Goal: Information Seeking & Learning: Learn about a topic

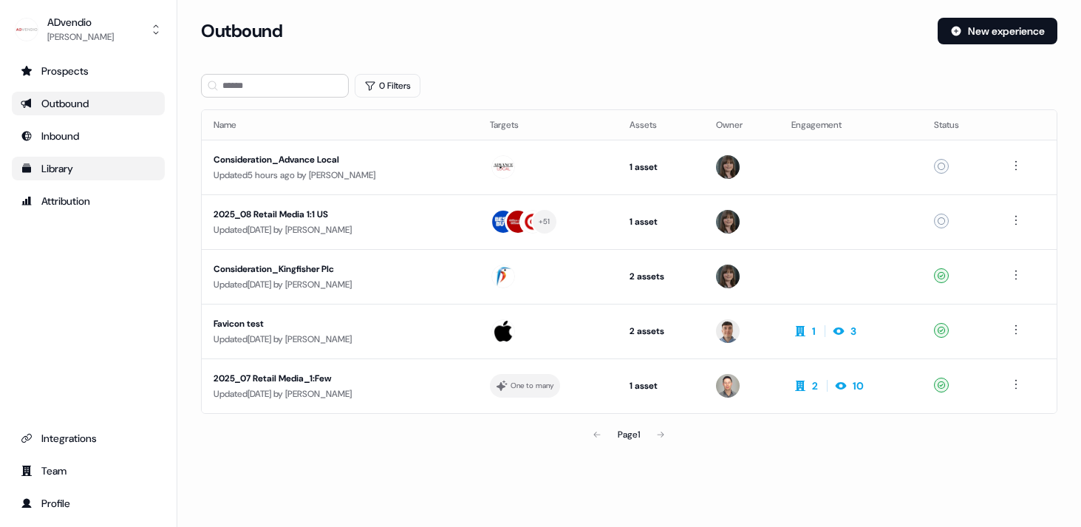
click at [75, 165] on div "Library" at bounding box center [88, 168] width 135 height 15
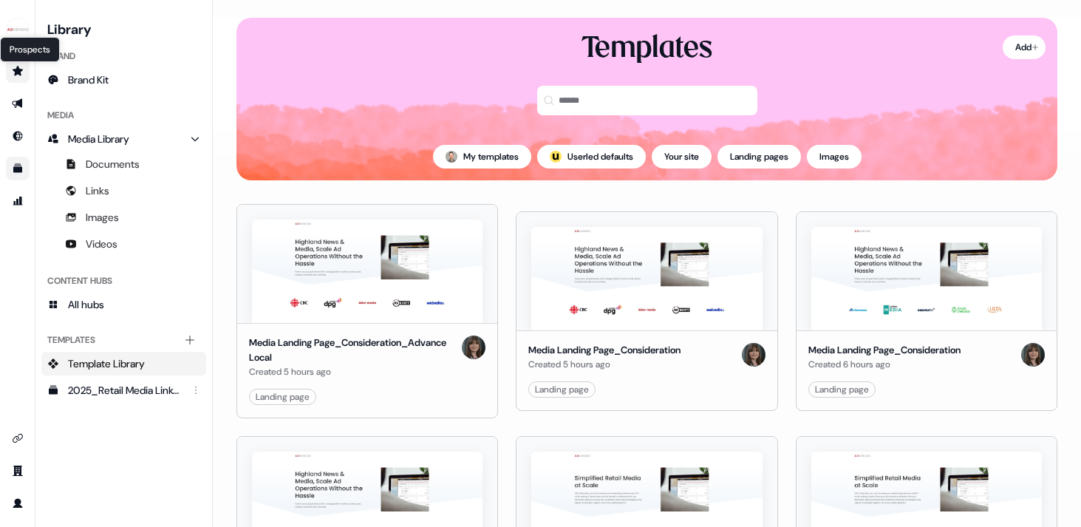
click at [19, 69] on icon "Go to prospects" at bounding box center [18, 71] width 10 height 10
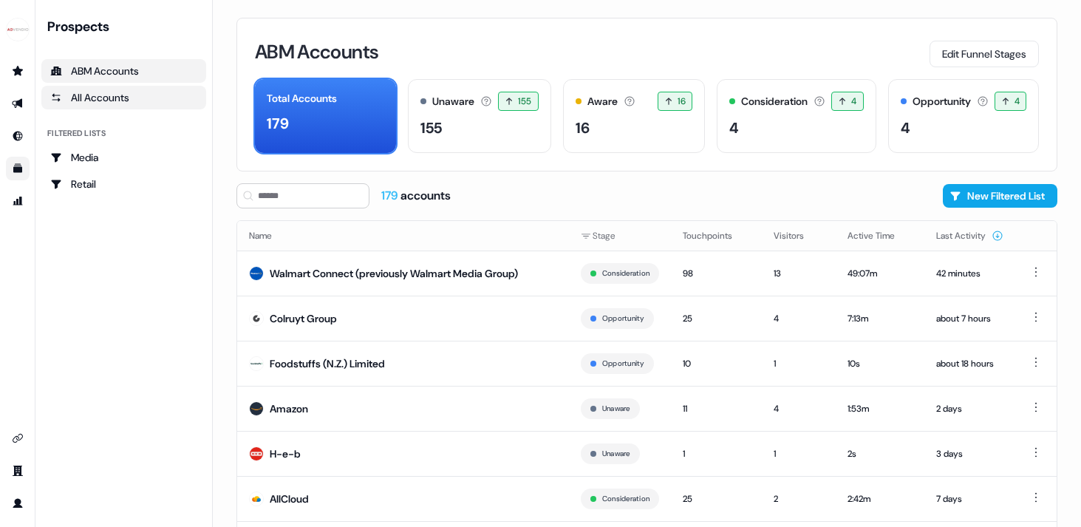
click at [72, 98] on div "All Accounts" at bounding box center [123, 97] width 147 height 15
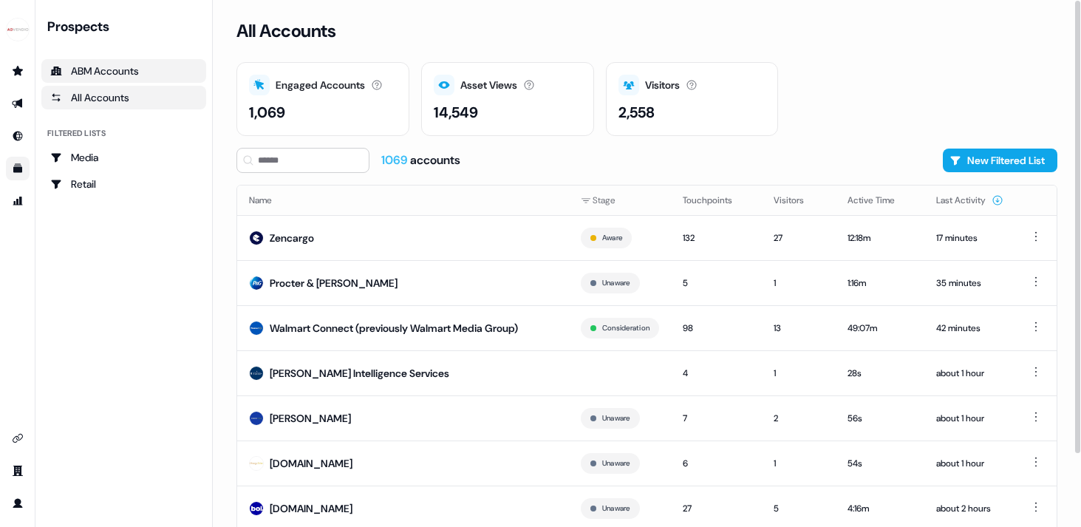
click at [108, 64] on div "ABM Accounts" at bounding box center [123, 71] width 147 height 15
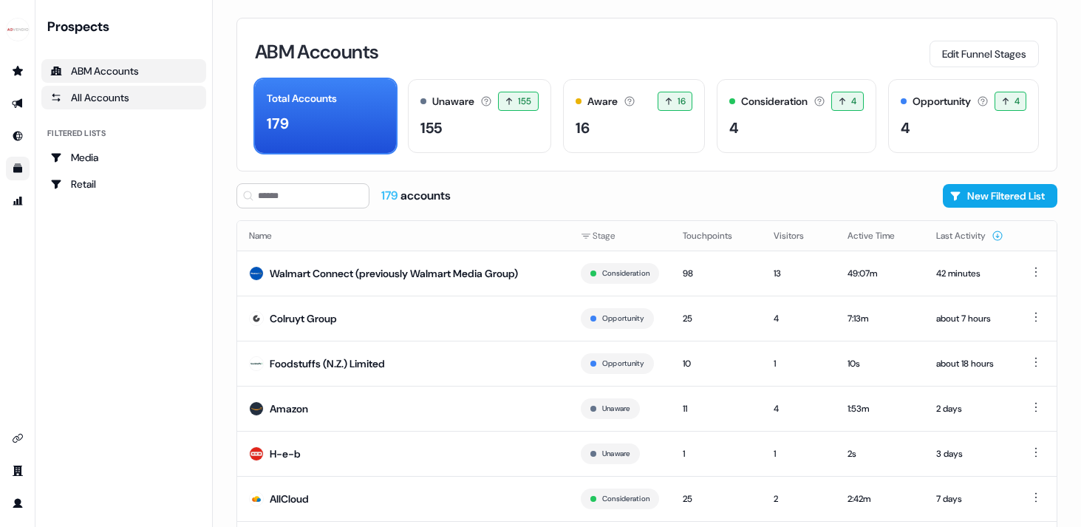
click at [94, 92] on div "All Accounts" at bounding box center [123, 97] width 147 height 15
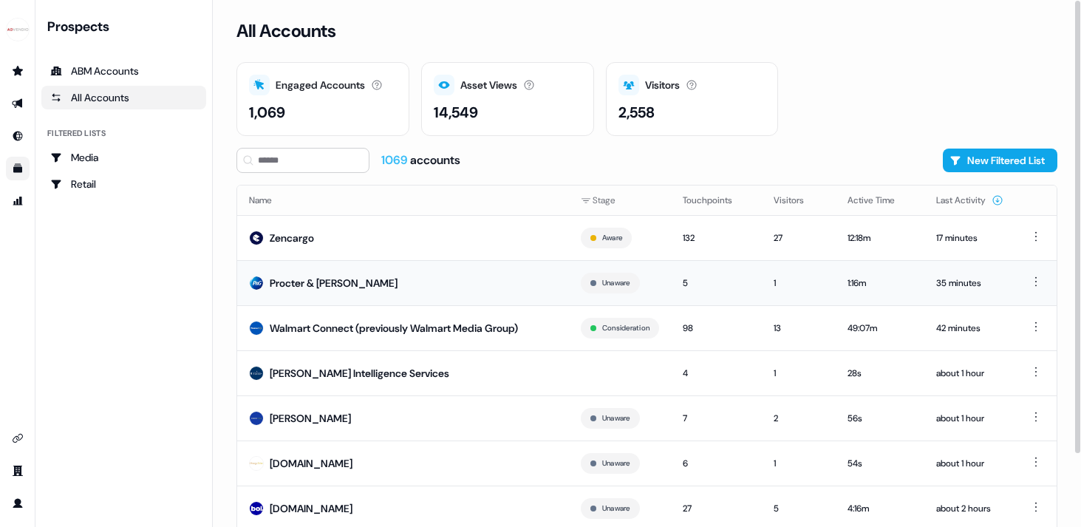
scroll to position [84, 0]
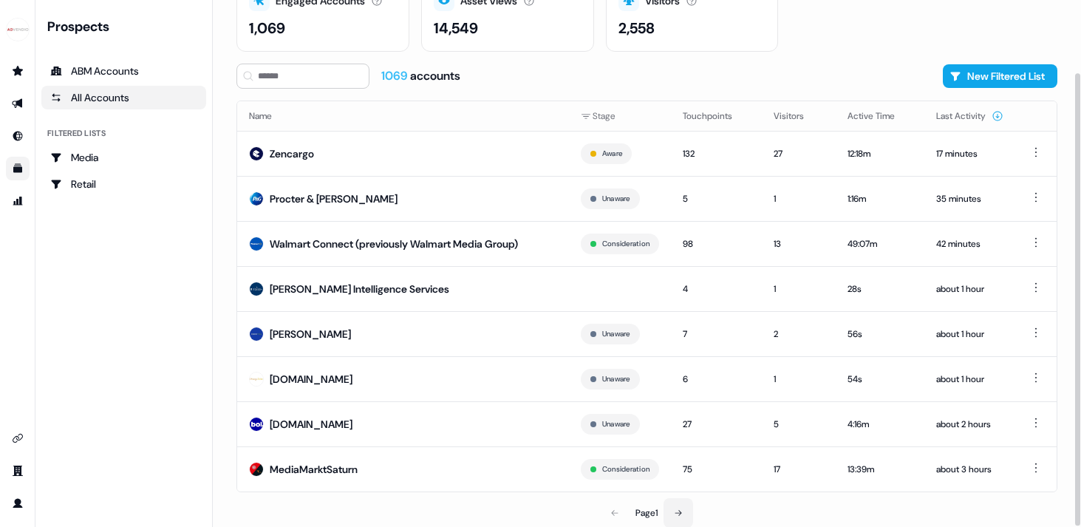
click at [678, 516] on icon at bounding box center [678, 512] width 9 height 9
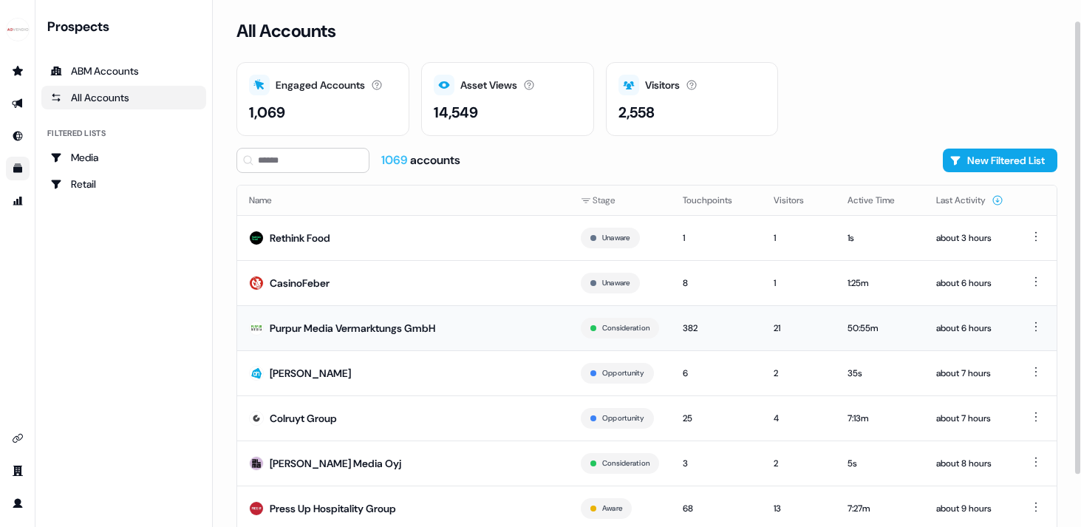
scroll to position [84, 0]
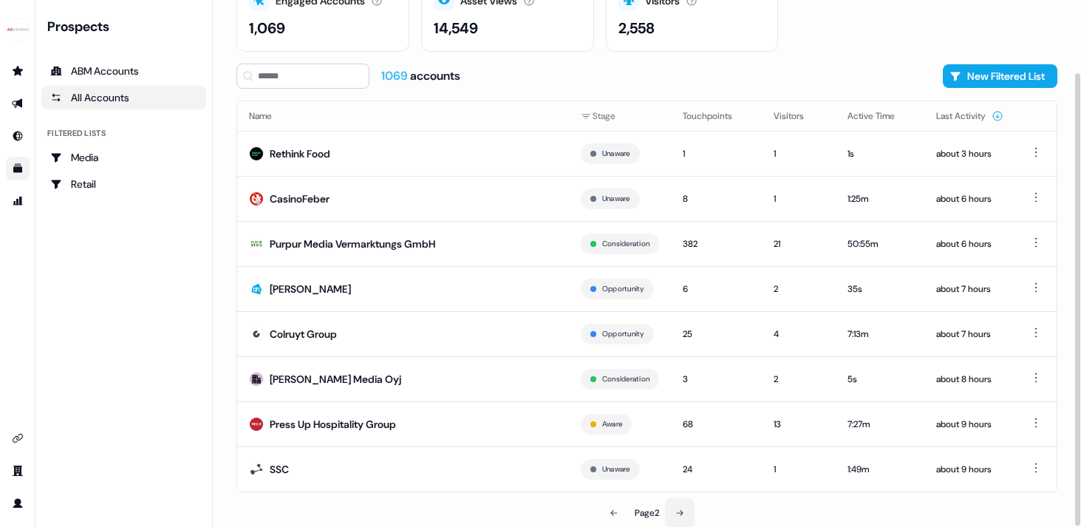
click at [678, 505] on button at bounding box center [680, 513] width 30 height 30
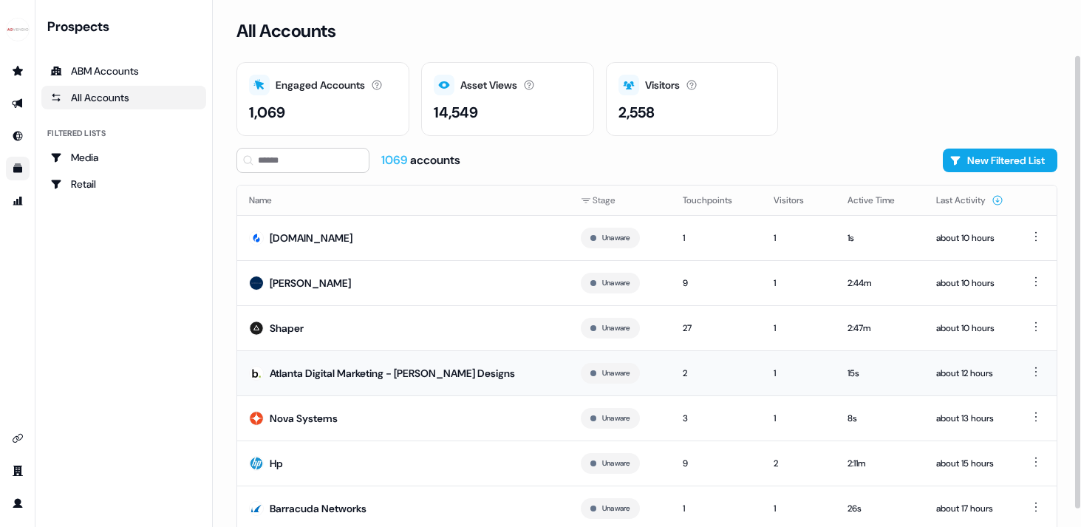
scroll to position [84, 0]
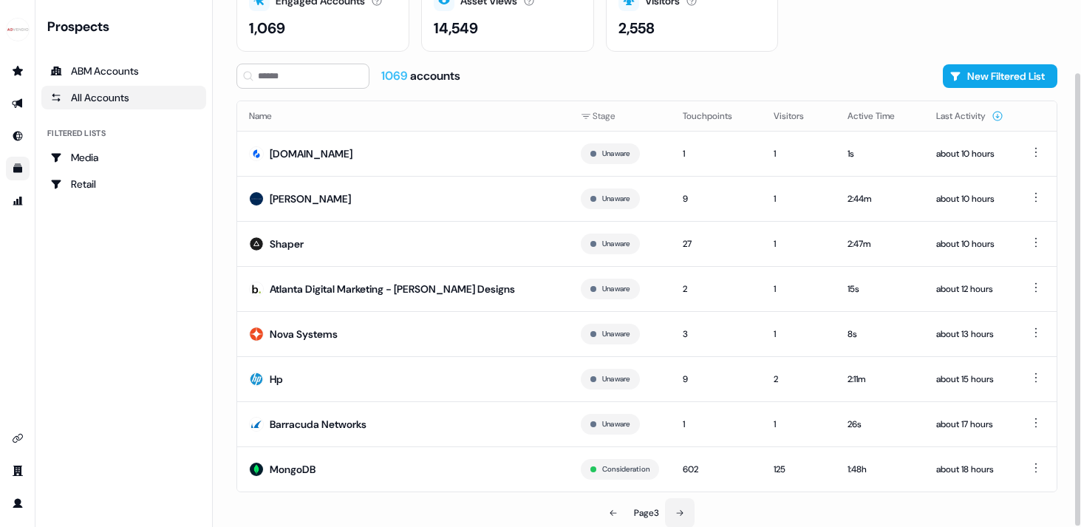
click at [680, 513] on icon at bounding box center [679, 512] width 9 height 9
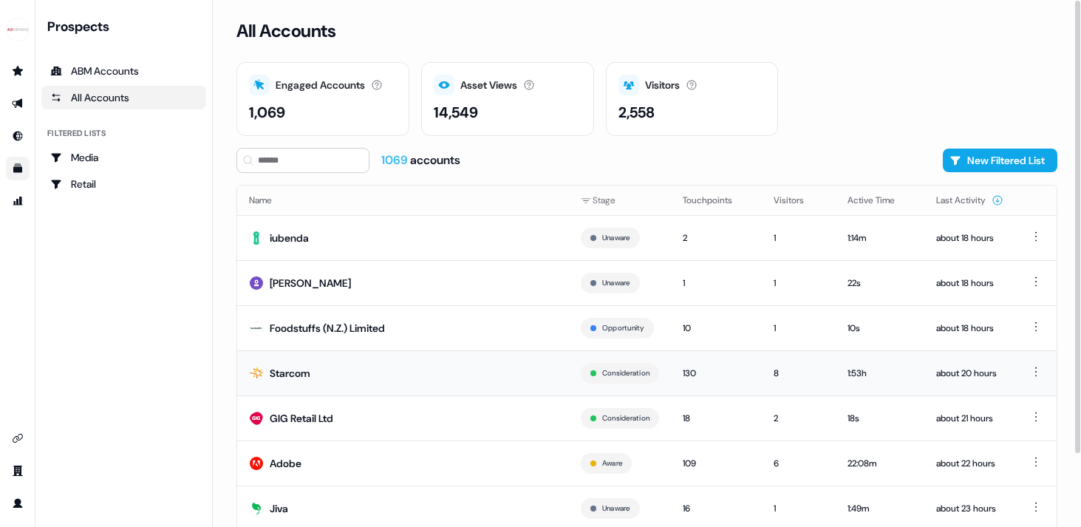
scroll to position [84, 0]
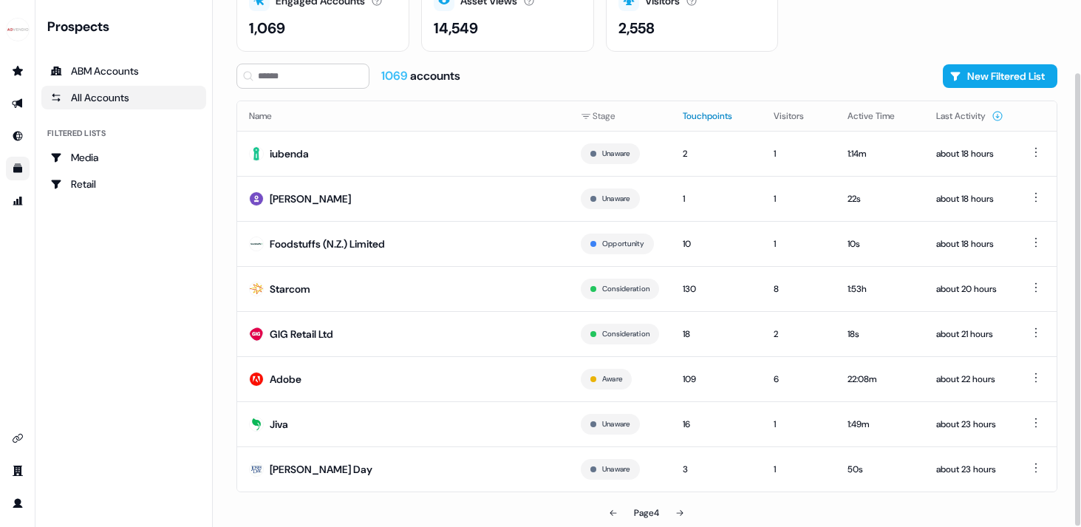
click at [696, 112] on button "Touchpoints" at bounding box center [716, 116] width 67 height 27
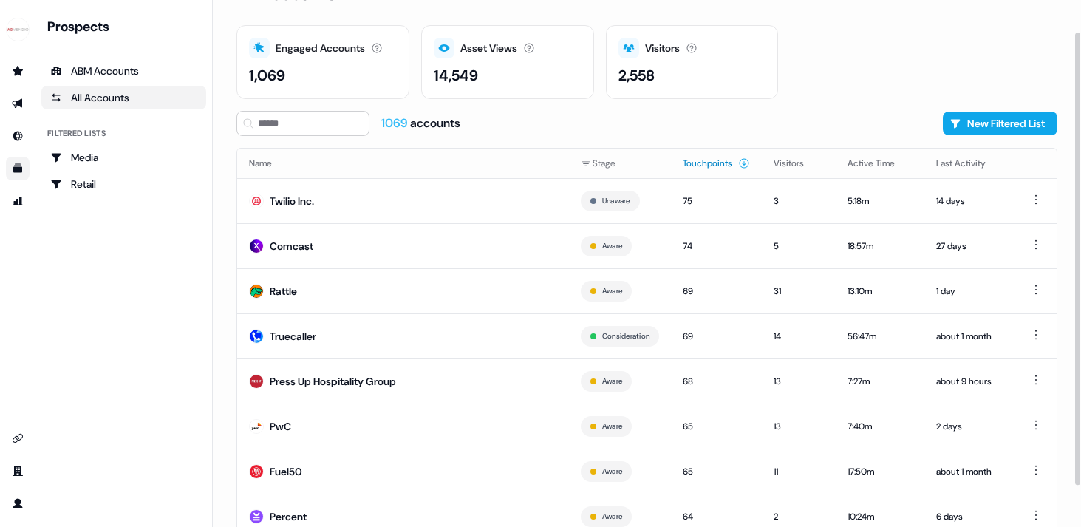
click at [696, 160] on button "Touchpoints" at bounding box center [716, 163] width 67 height 27
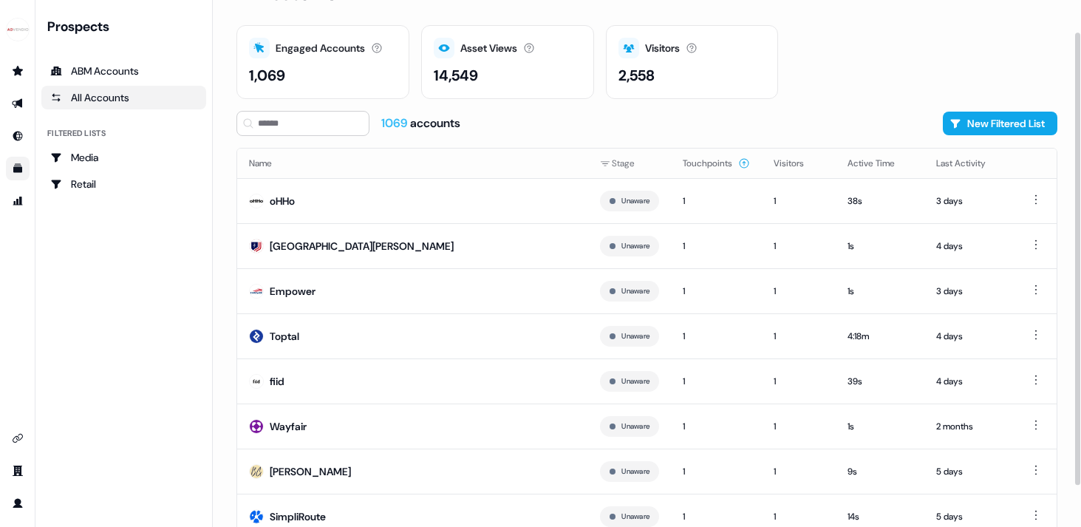
click at [696, 160] on button "Touchpoints" at bounding box center [716, 163] width 67 height 27
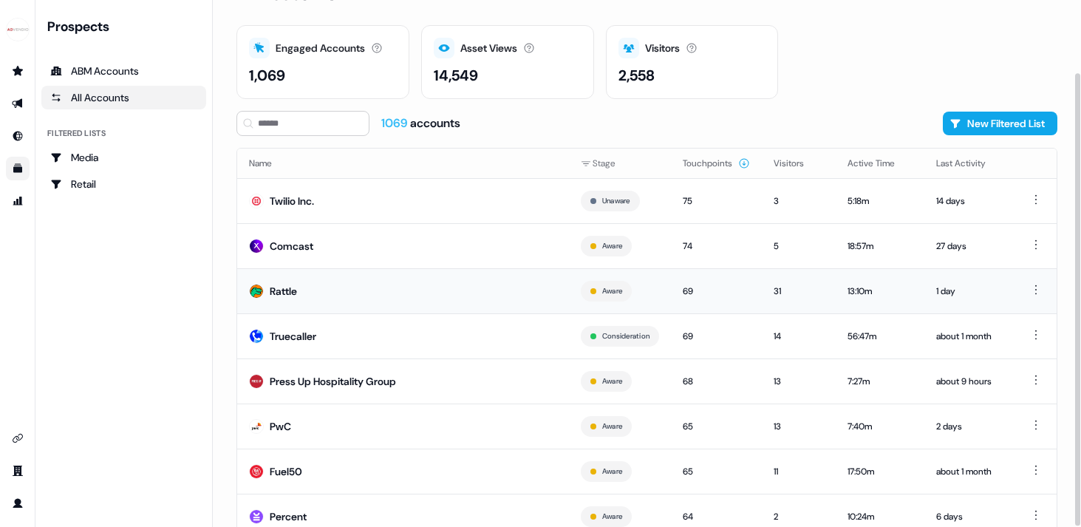
scroll to position [84, 0]
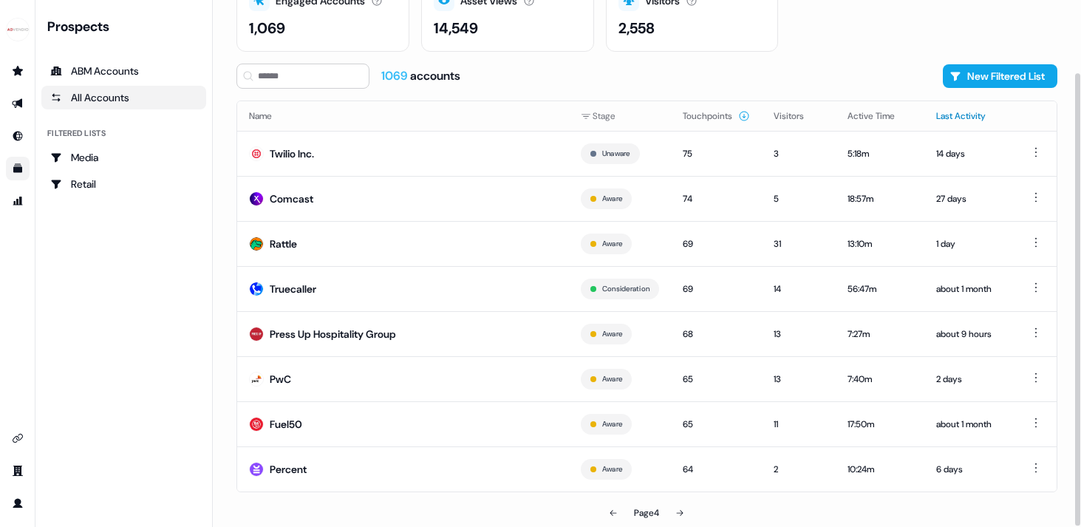
click at [954, 112] on button "Last Activity" at bounding box center [969, 116] width 67 height 27
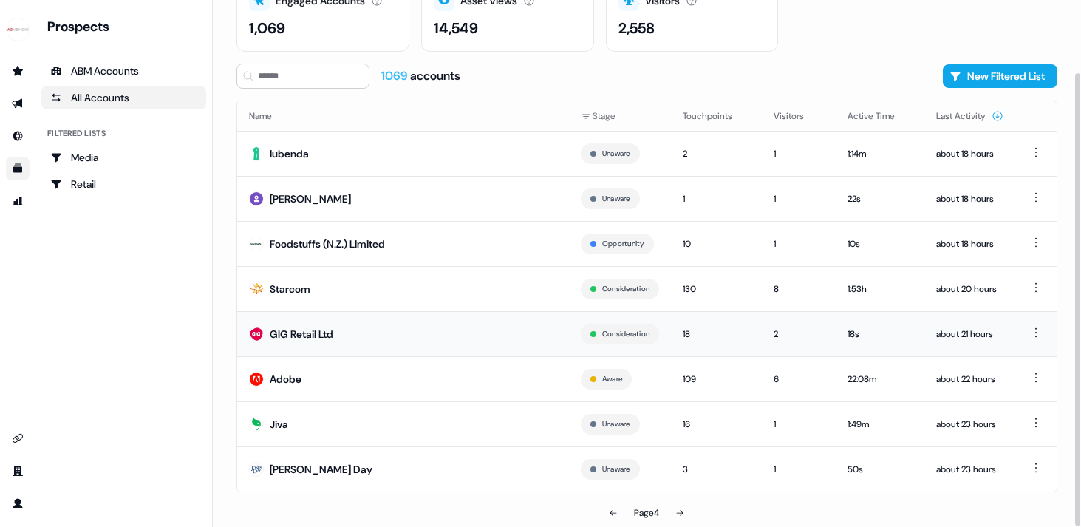
click at [289, 329] on div "GIG Retail Ltd" at bounding box center [302, 334] width 64 height 15
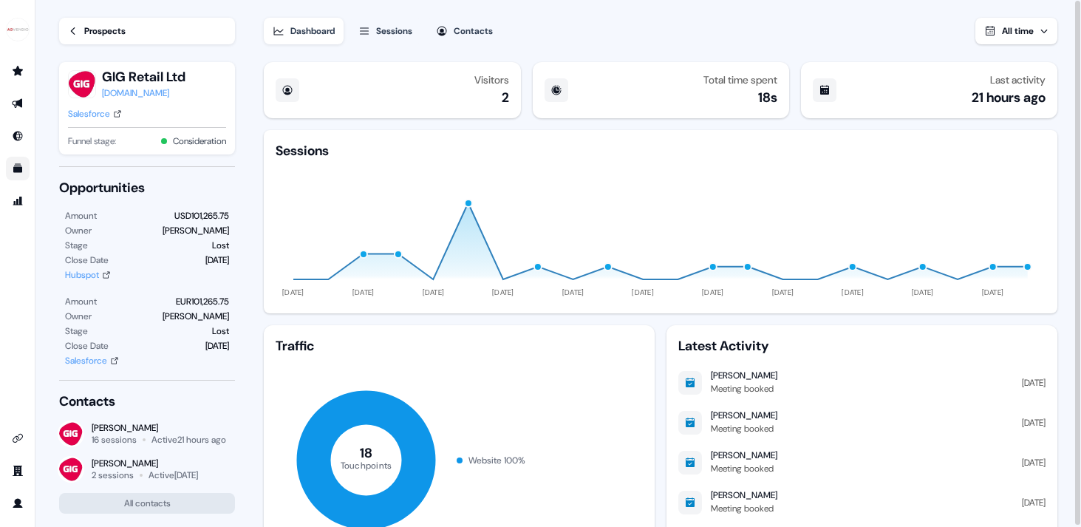
click at [474, 26] on div "Contacts" at bounding box center [473, 31] width 39 height 15
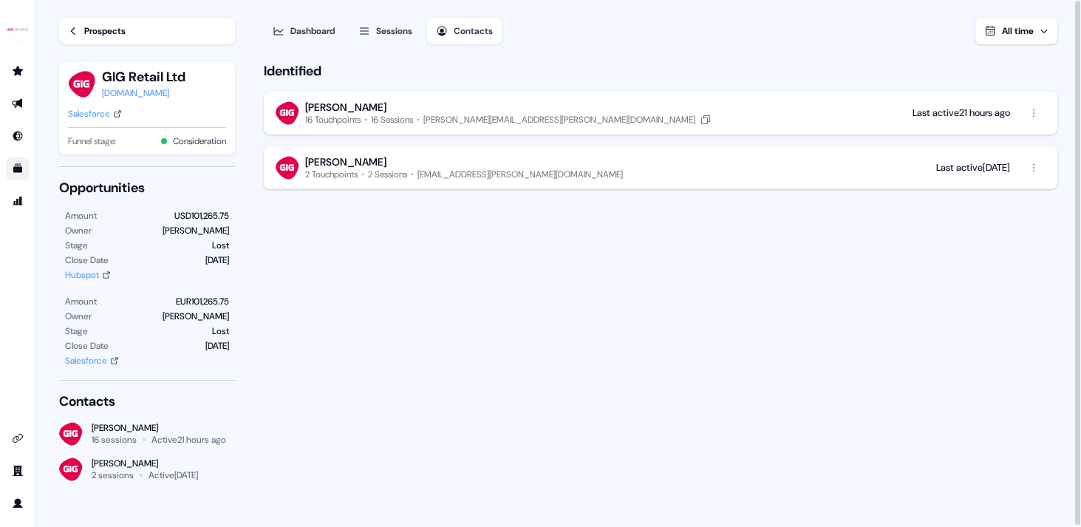
click at [644, 111] on button "[PERSON_NAME] 16 Touchpoints 16 Sessions [EMAIL_ADDRESS][PERSON_NAME][DOMAIN_NA…" at bounding box center [660, 113] width 793 height 43
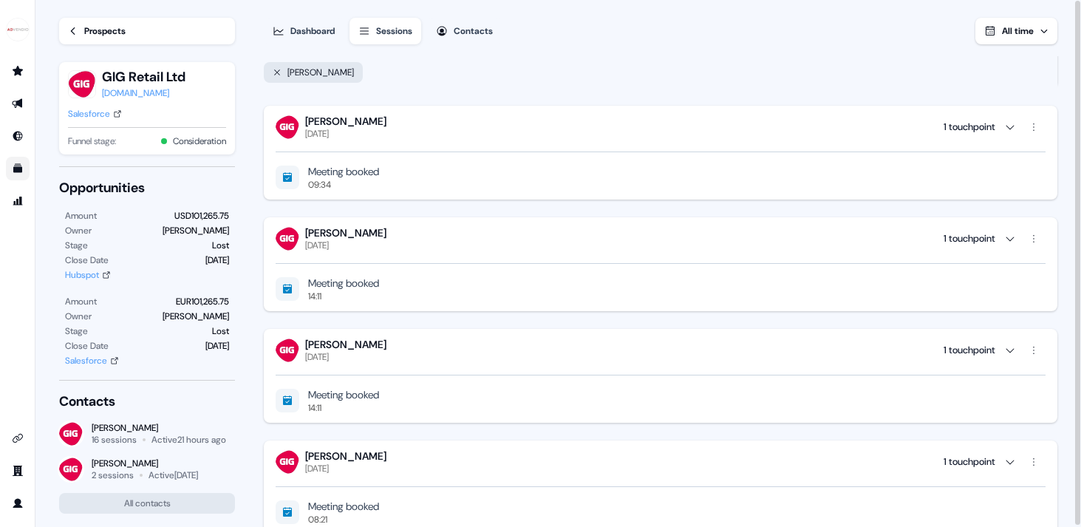
scroll to position [1384, 0]
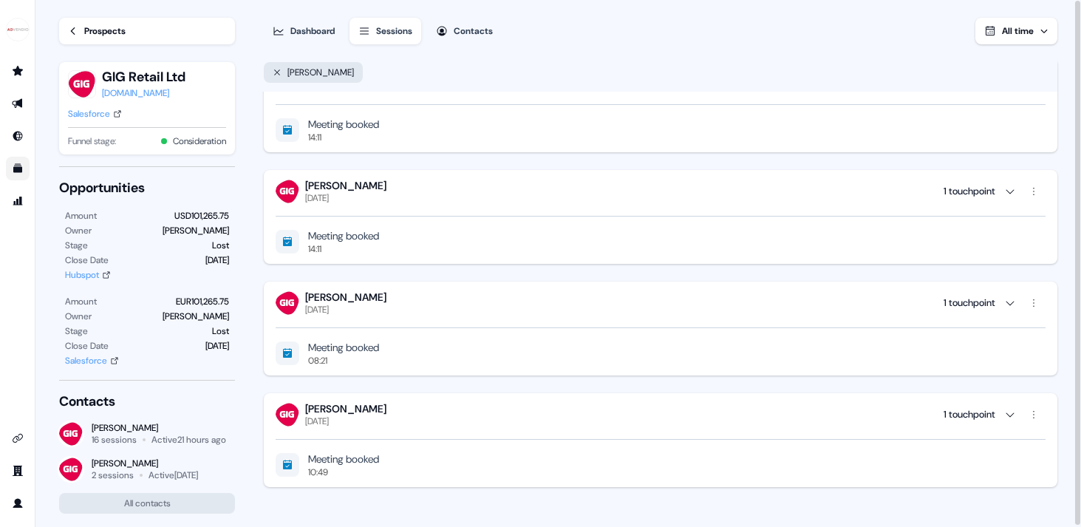
click at [318, 32] on div "Dashboard" at bounding box center [312, 31] width 44 height 15
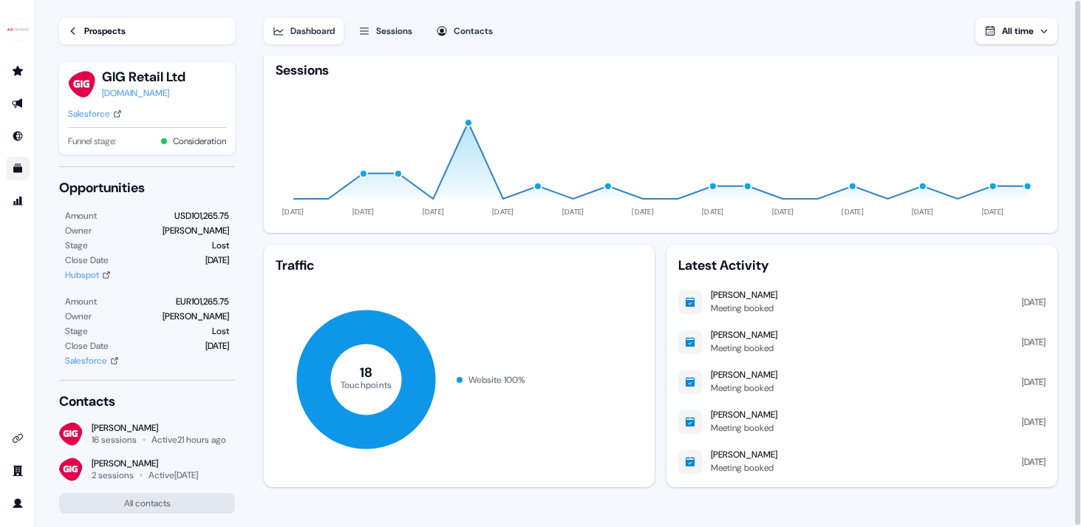
click at [383, 30] on div "Sessions" at bounding box center [394, 31] width 36 height 15
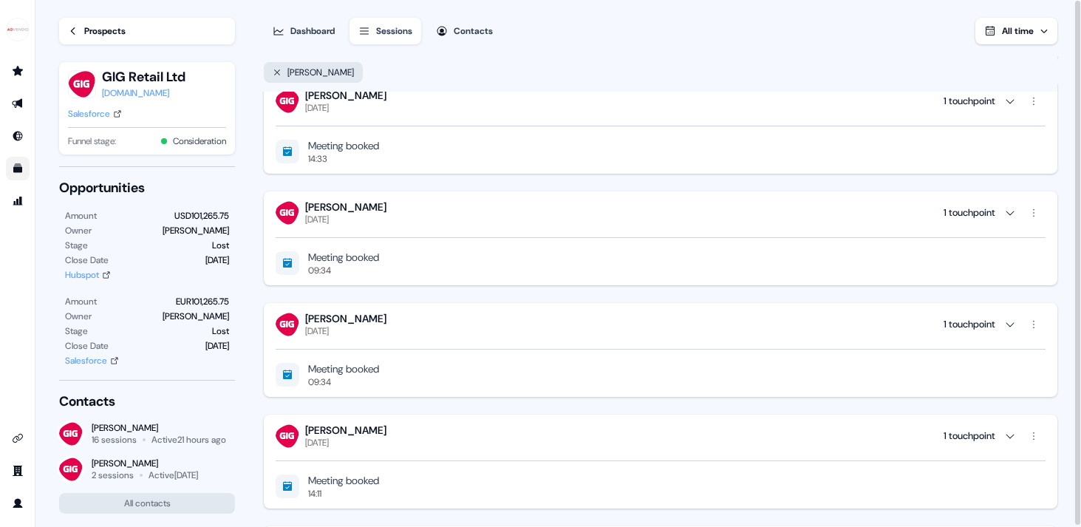
scroll to position [1384, 0]
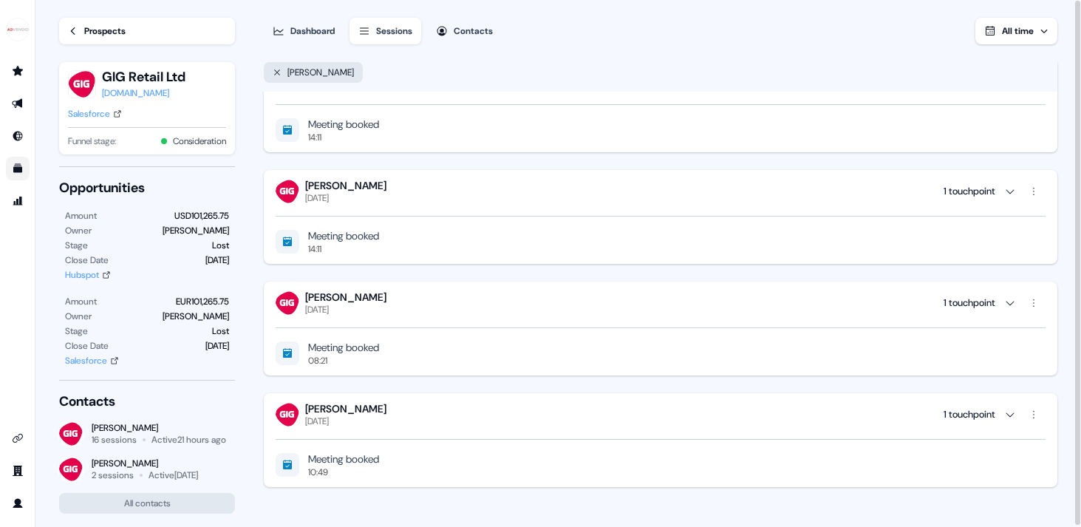
click at [1013, 189] on icon "button" at bounding box center [1010, 191] width 12 height 12
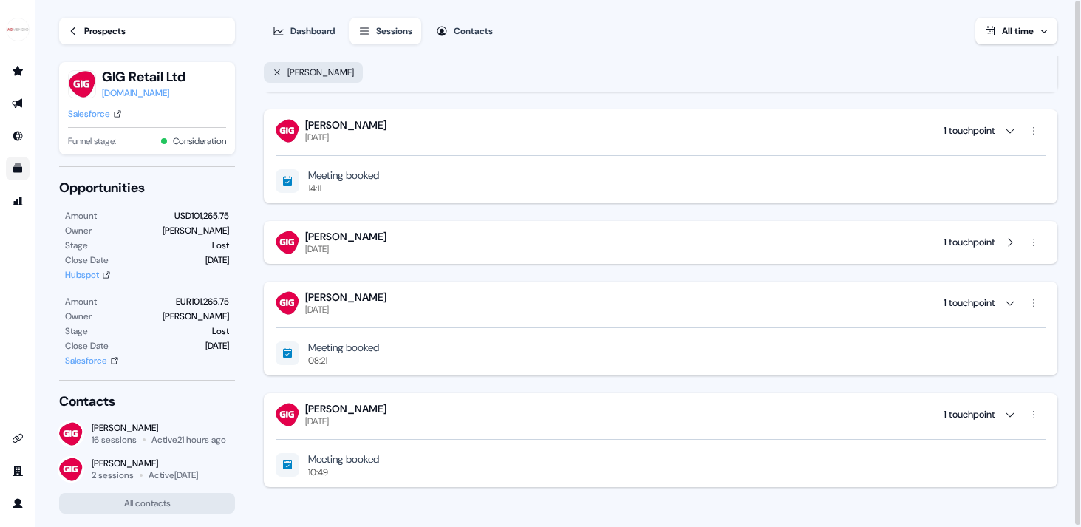
click at [827, 179] on div "Meeting booked 14:11" at bounding box center [661, 181] width 770 height 27
click at [1007, 131] on icon "button" at bounding box center [1010, 131] width 12 height 12
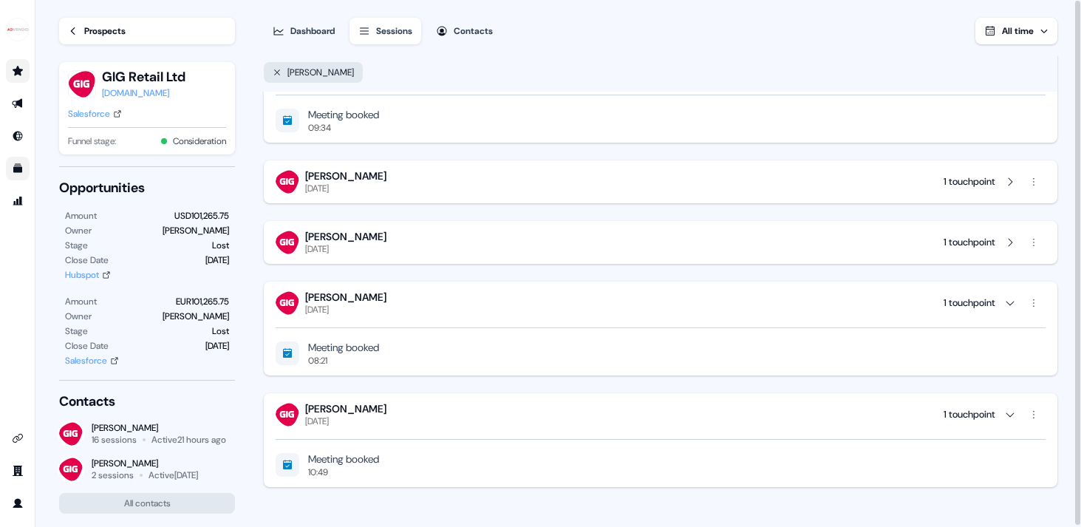
click at [18, 64] on link "Go to prospects" at bounding box center [18, 71] width 24 height 24
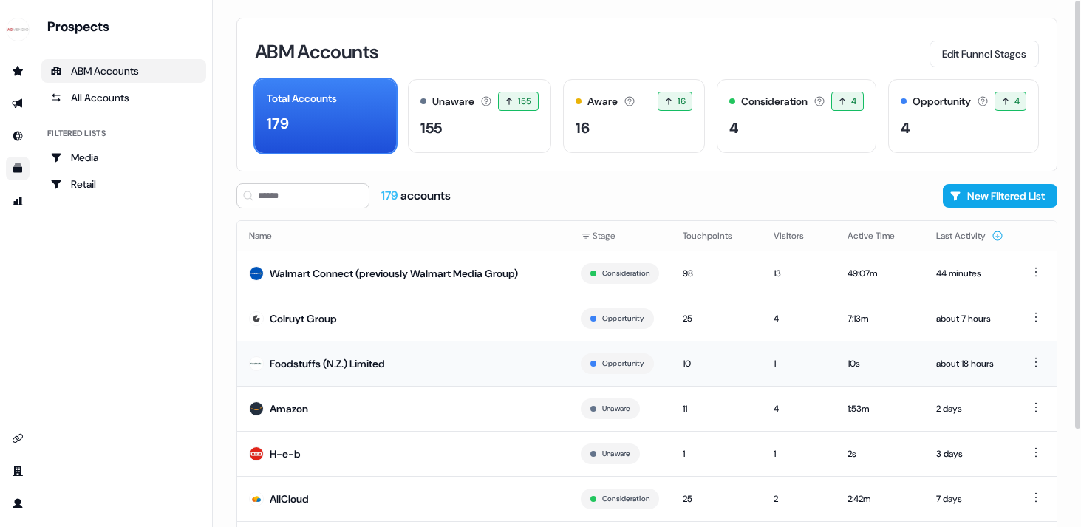
scroll to position [120, 0]
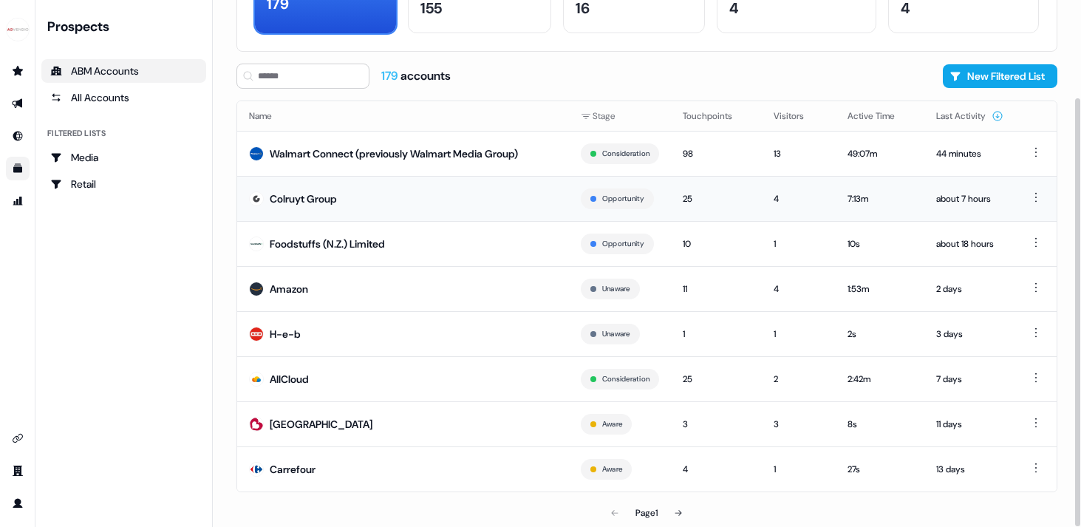
click at [307, 197] on div "Colruyt Group" at bounding box center [303, 198] width 67 height 15
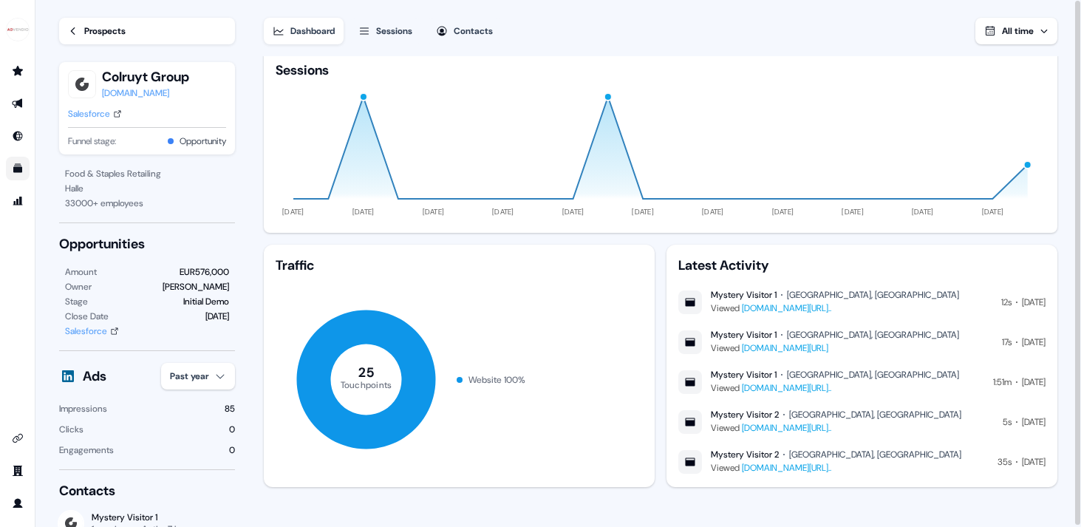
scroll to position [236, 0]
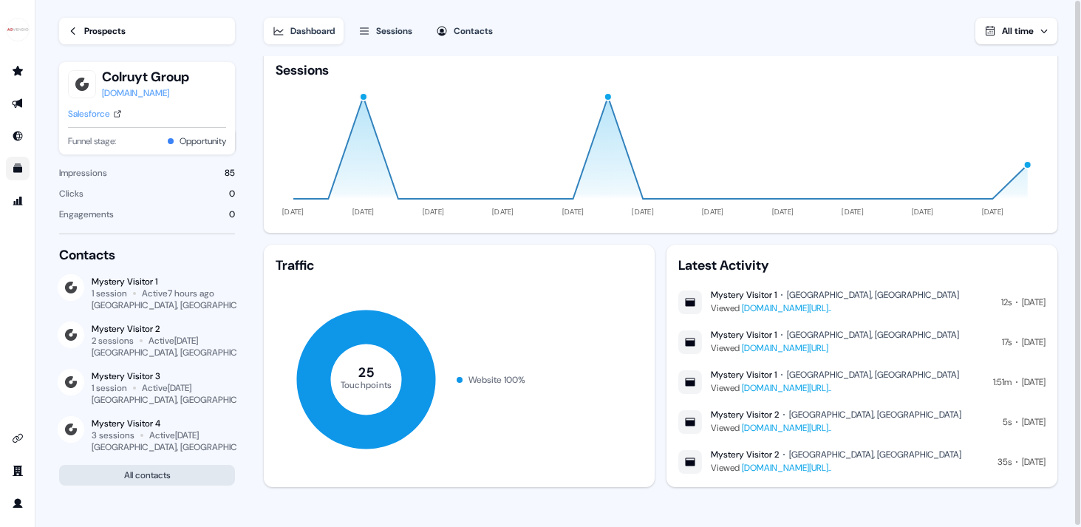
click at [146, 473] on button "All contacts" at bounding box center [147, 475] width 176 height 21
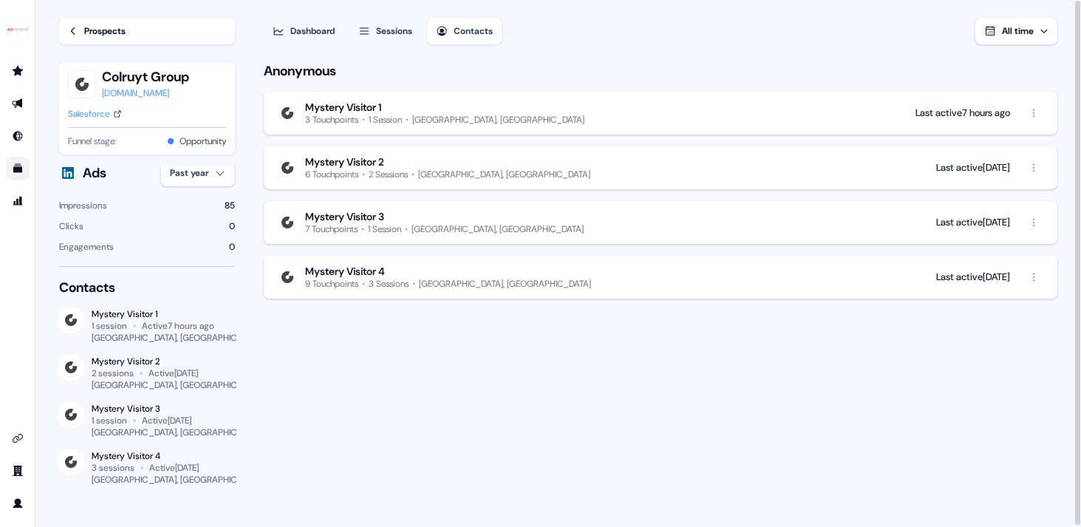
click at [377, 270] on div "Mystery Visitor 4" at bounding box center [345, 270] width 80 height 13
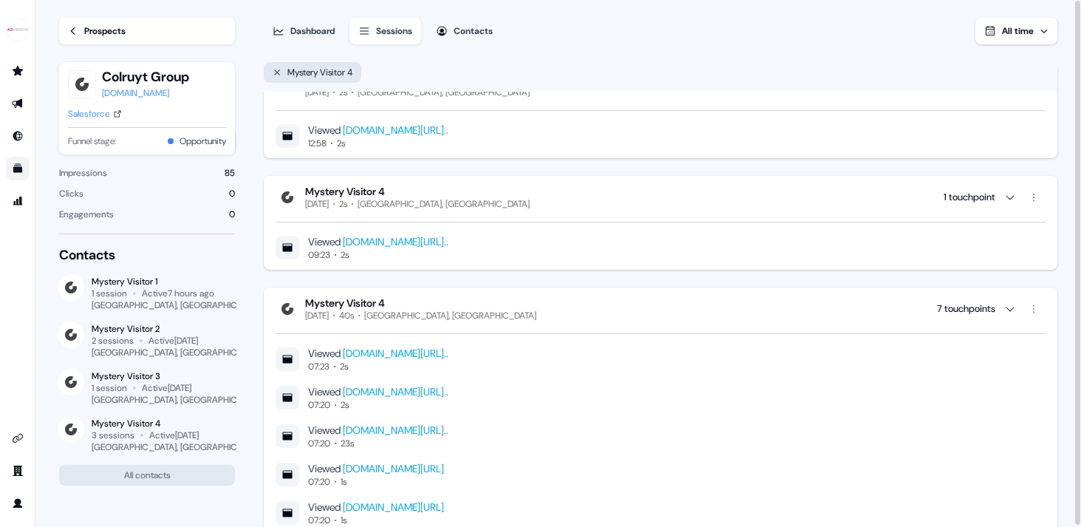
scroll to position [164, 0]
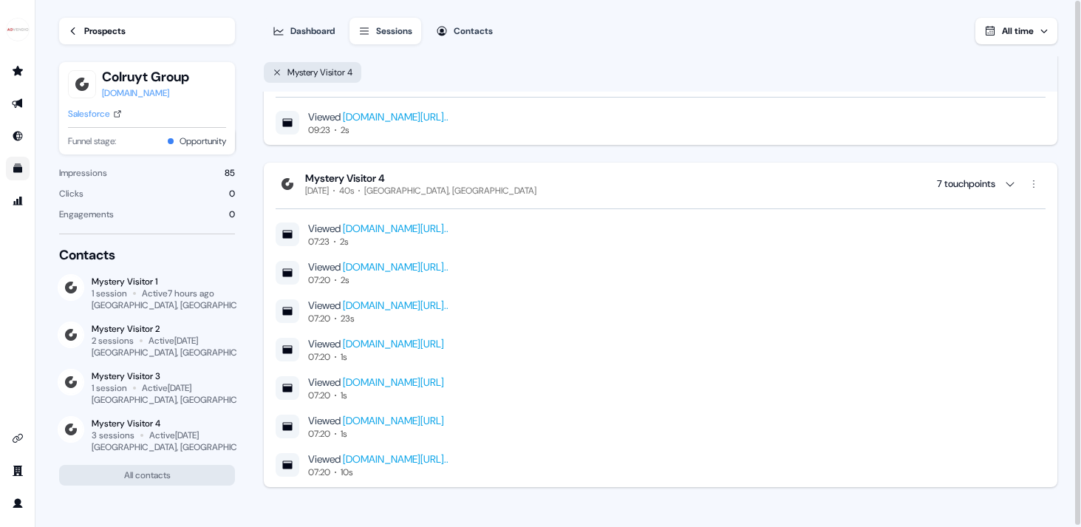
click at [410, 376] on link "[DOMAIN_NAME][URL]" at bounding box center [393, 381] width 101 height 13
